Goal: Task Accomplishment & Management: Use online tool/utility

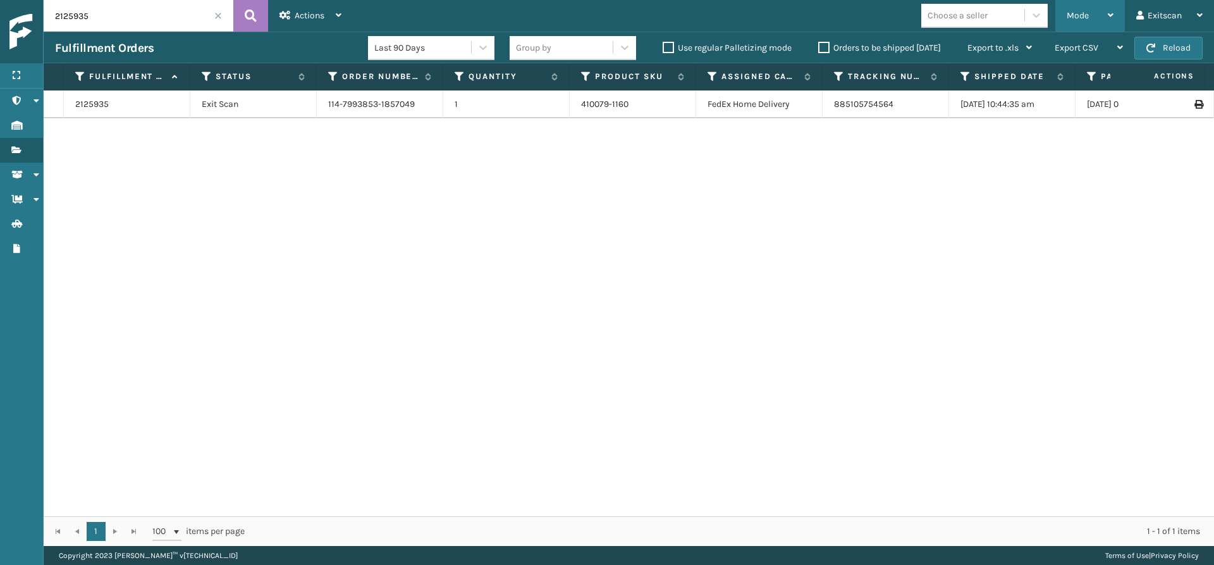
click at [1113, 17] on div "Mode Regular Mode Picking Mode Labeling Mode Exit Scan Mode" at bounding box center [1090, 16] width 70 height 32
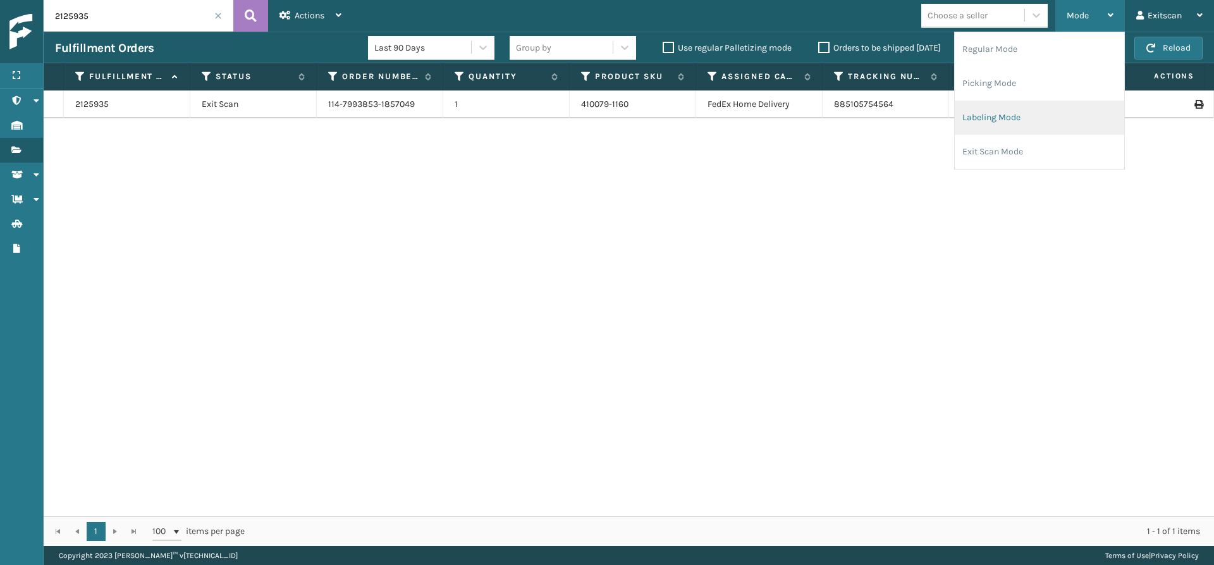
click at [1056, 105] on li "Labeling Mode" at bounding box center [1039, 118] width 169 height 34
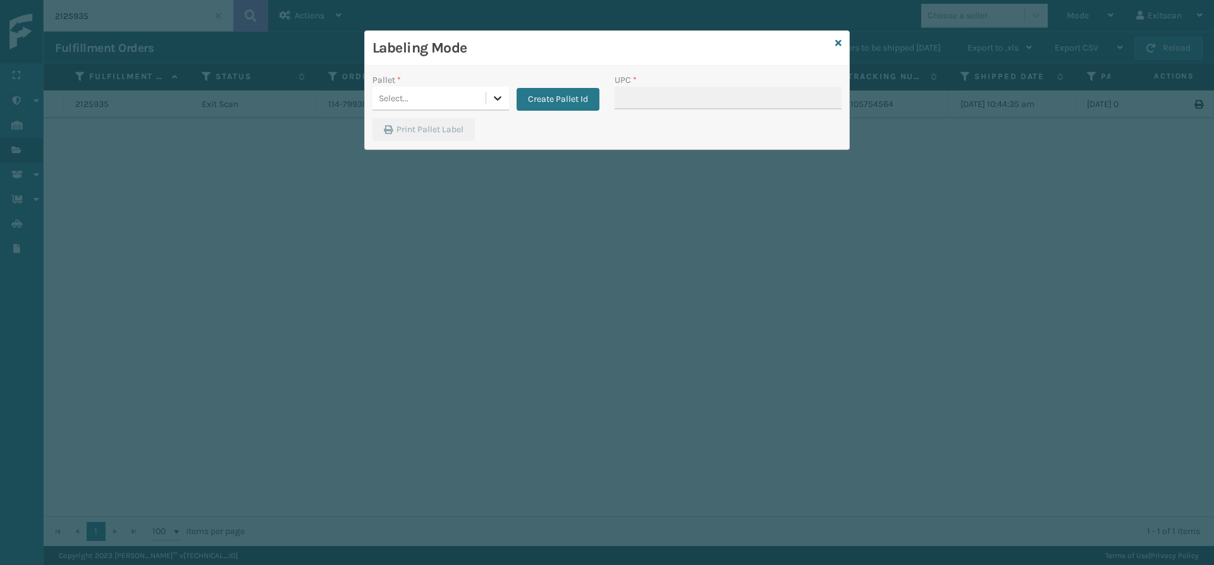
click at [497, 89] on div at bounding box center [497, 98] width 23 height 23
click at [478, 126] on div "FDXG-1ZSCRVSQ5G" at bounding box center [440, 129] width 137 height 23
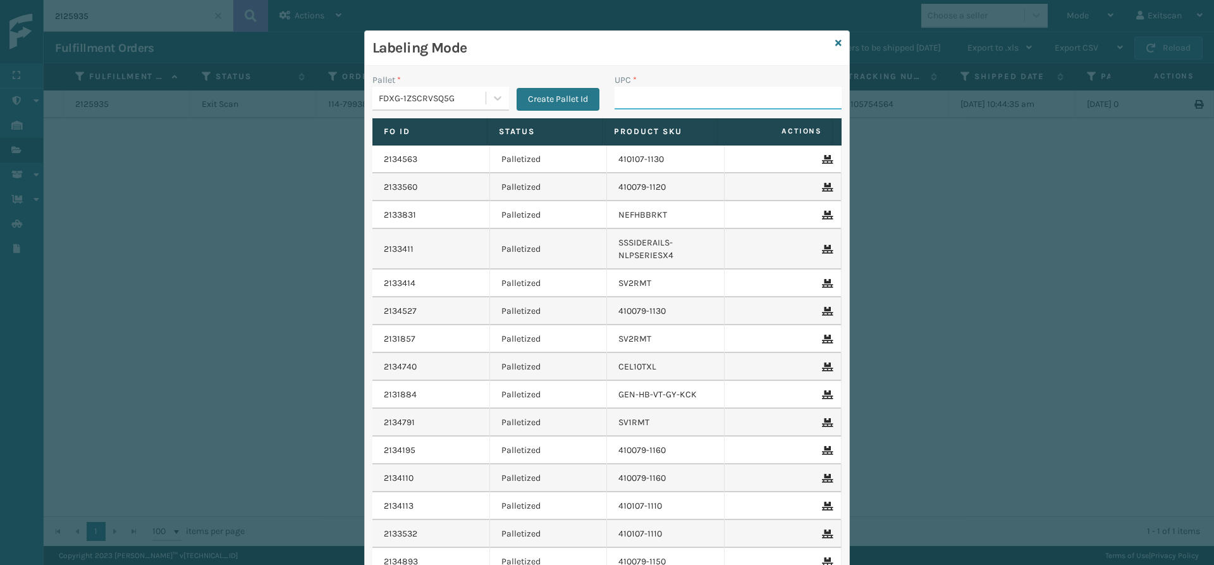
click at [646, 104] on input "UPC *" at bounding box center [728, 98] width 227 height 23
type input "GEN-HBBRKT-P-EQFT"
